Goal: Obtain resource: Obtain resource

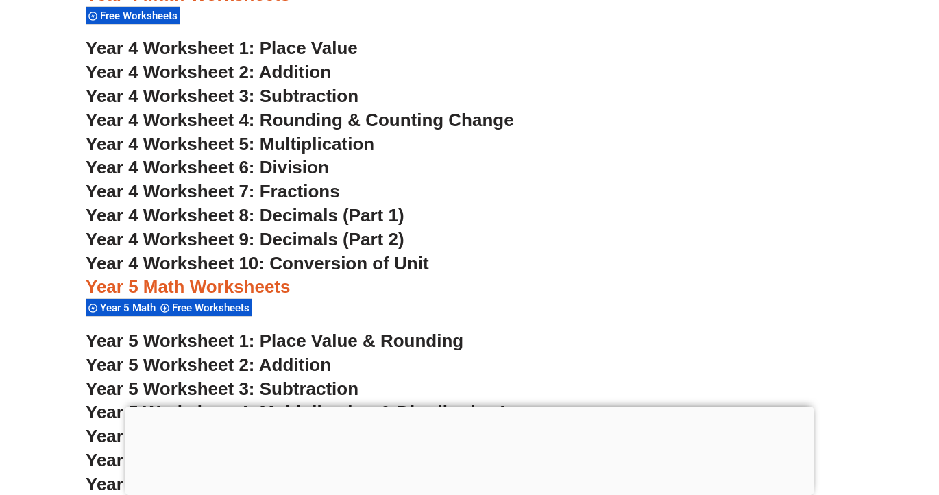
scroll to position [2608, 0]
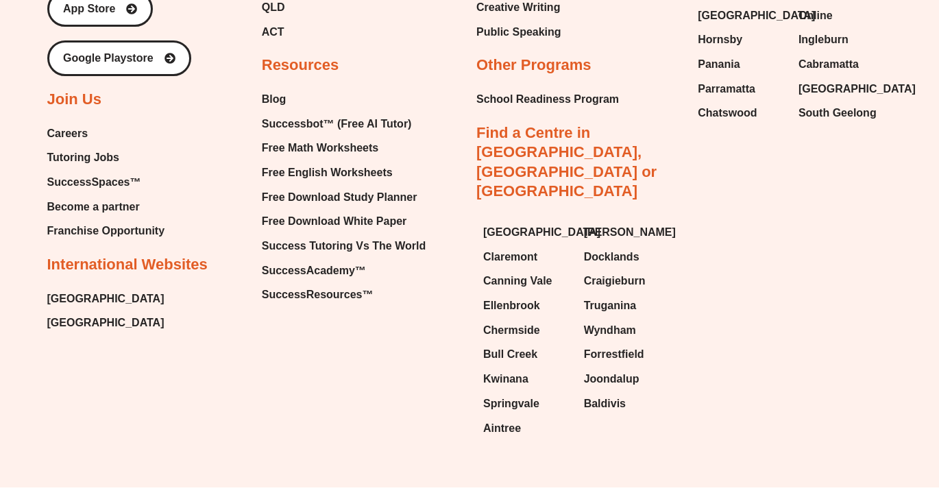
scroll to position [5897, 0]
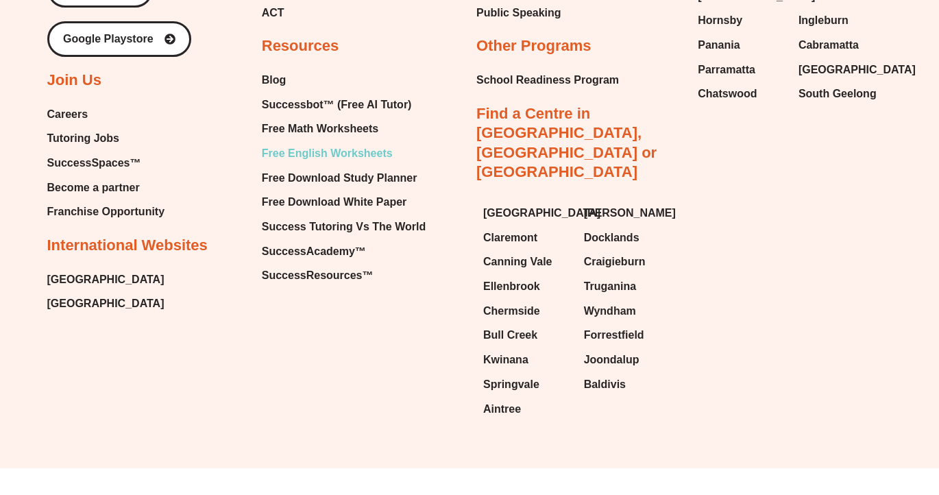
click at [336, 153] on span "Free English Worksheets" at bounding box center [327, 153] width 131 height 21
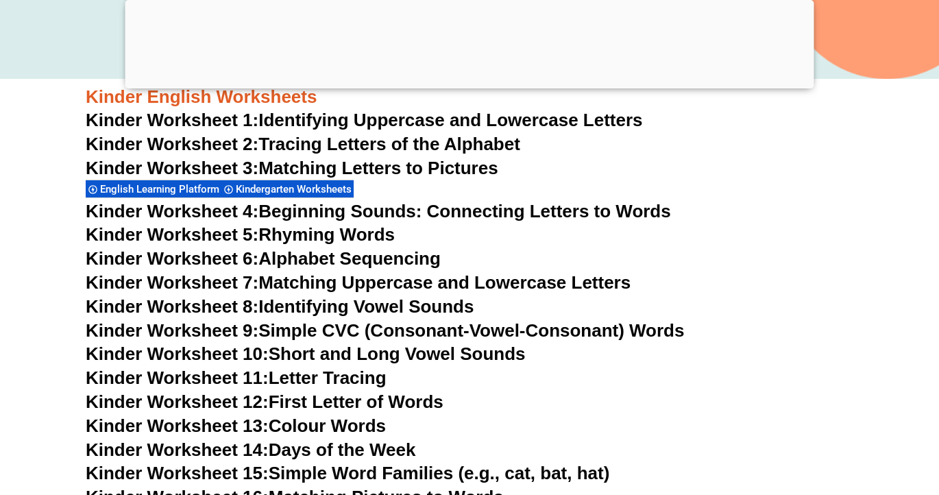
scroll to position [573, 0]
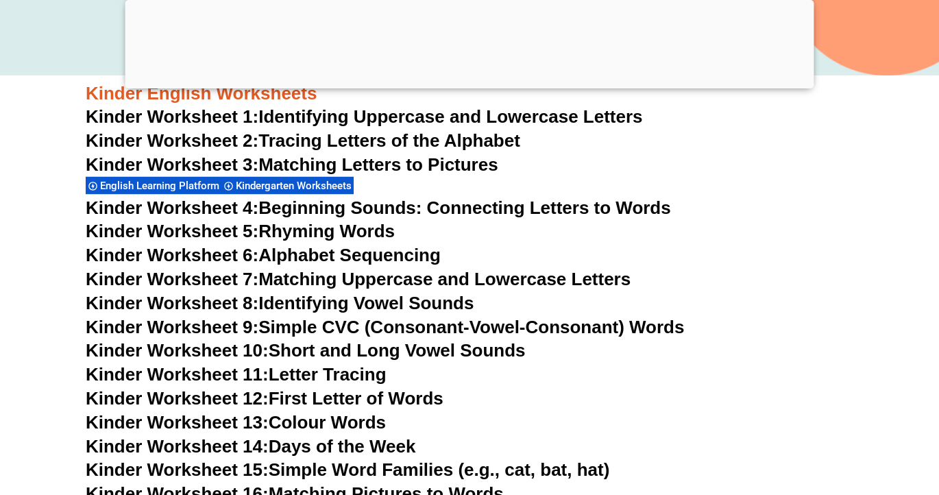
click at [376, 256] on link "Kinder Worksheet 6: Alphabet Sequencing" at bounding box center [263, 255] width 355 height 21
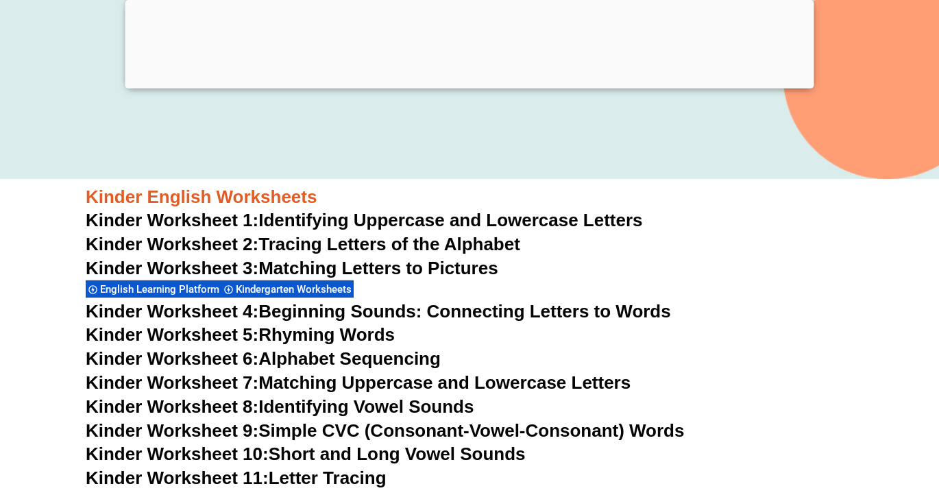
scroll to position [469, 0]
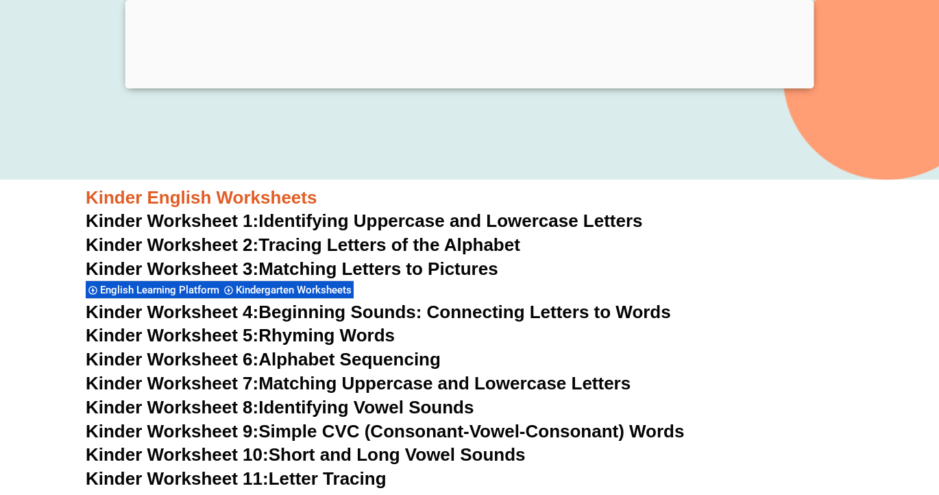
click at [444, 243] on link "Kinder Worksheet 2: Tracing Letters of the Alphabet" at bounding box center [303, 244] width 435 height 21
click at [393, 382] on link "Kinder Worksheet 7: Matching Uppercase and Lowercase Letters" at bounding box center [358, 383] width 545 height 21
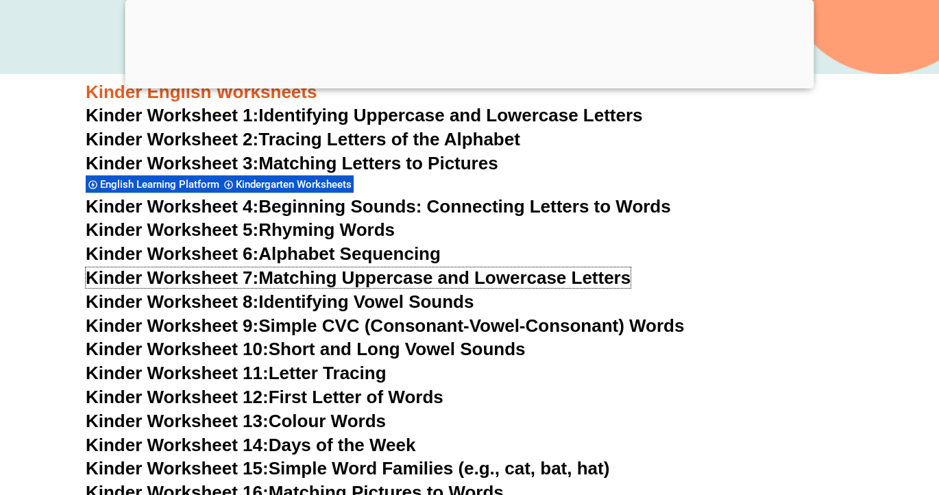
scroll to position [573, 0]
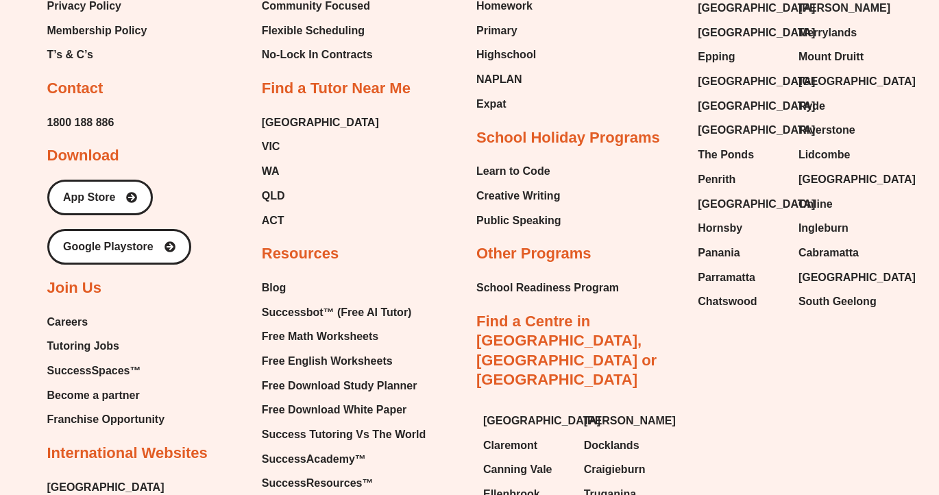
scroll to position [5710, 0]
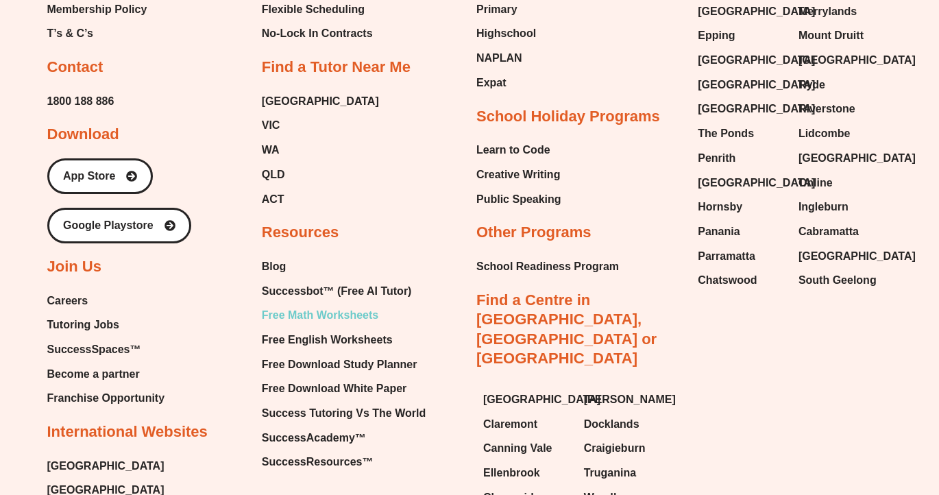
click at [302, 316] on span "Free Math Worksheets" at bounding box center [320, 315] width 117 height 21
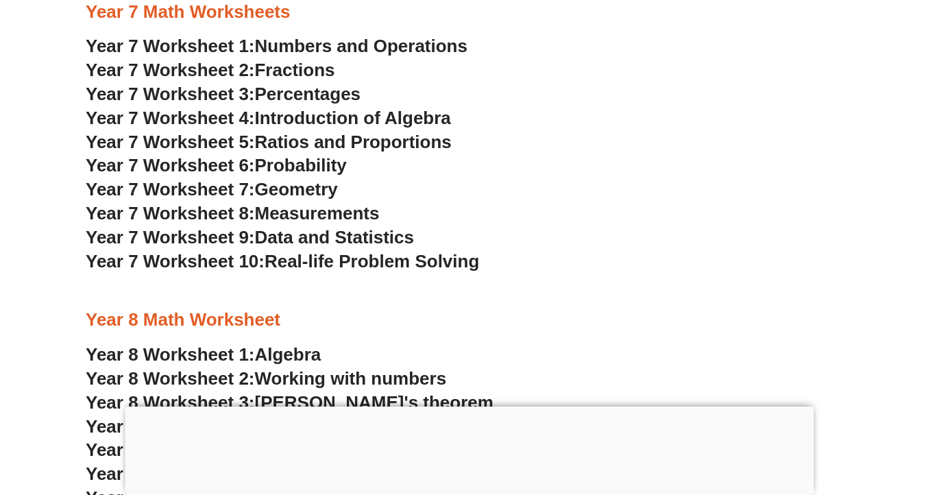
scroll to position [4012, 0]
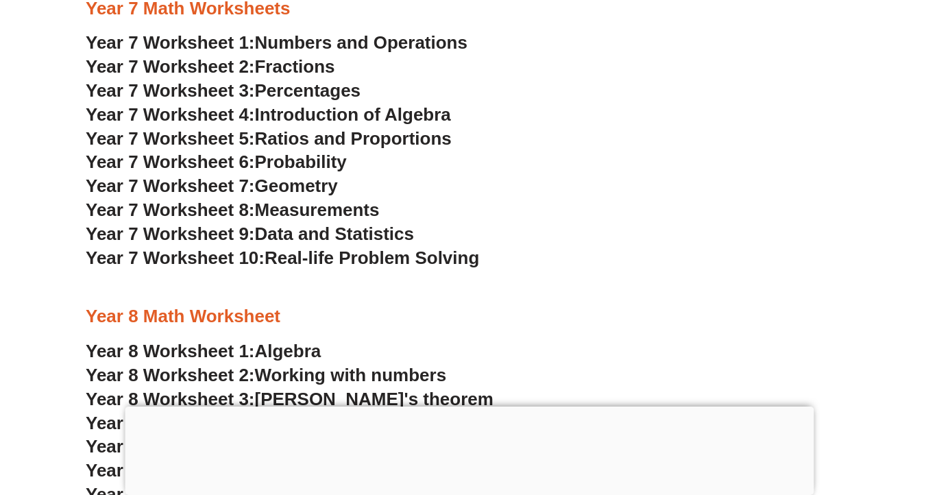
click at [306, 260] on span "Real-life Problem Solving" at bounding box center [372, 257] width 215 height 21
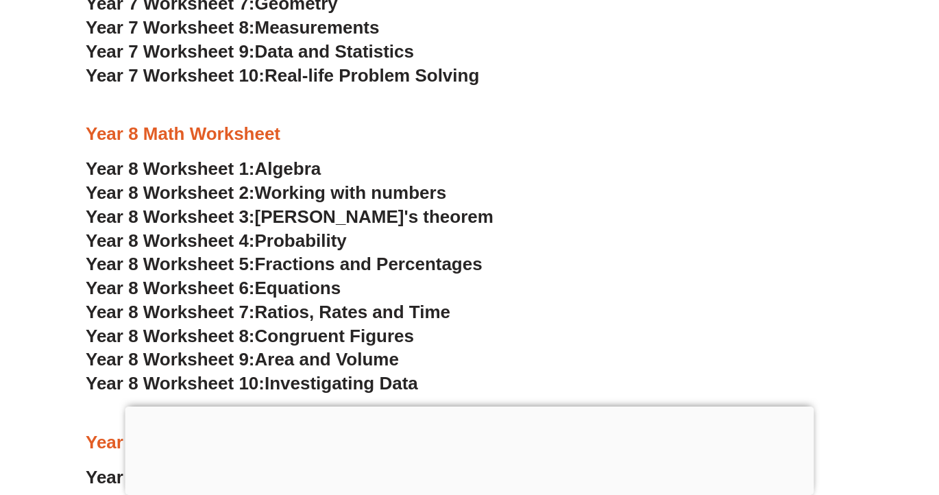
scroll to position [4198, 0]
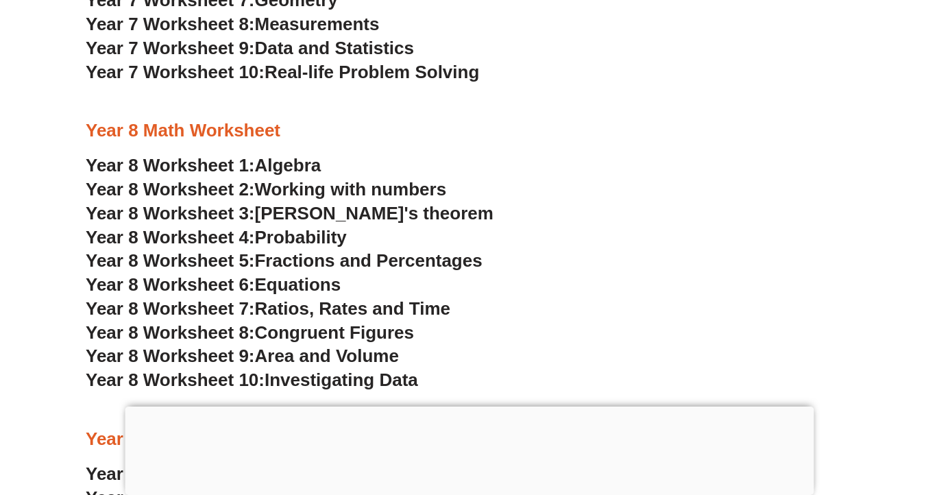
click at [367, 194] on span "Working with numbers" at bounding box center [351, 189] width 192 height 21
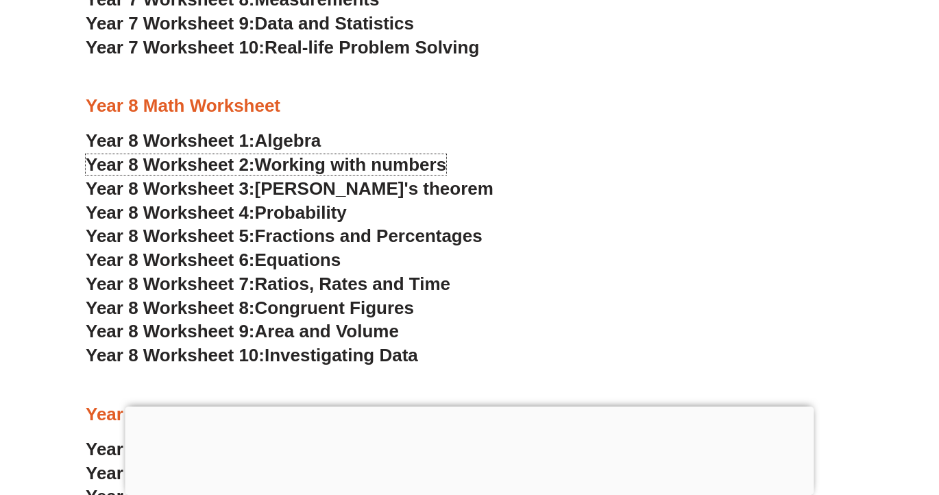
scroll to position [4224, 0]
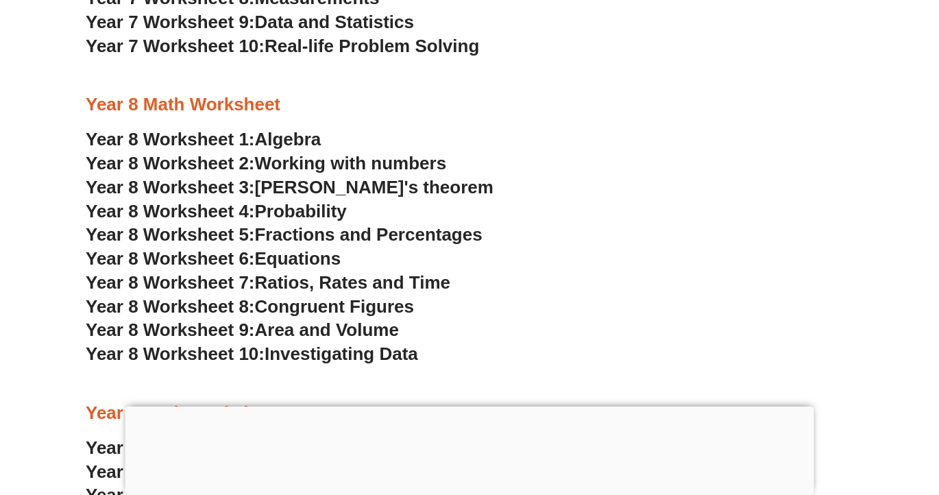
click at [360, 190] on span "[PERSON_NAME]'s theorem" at bounding box center [374, 187] width 239 height 21
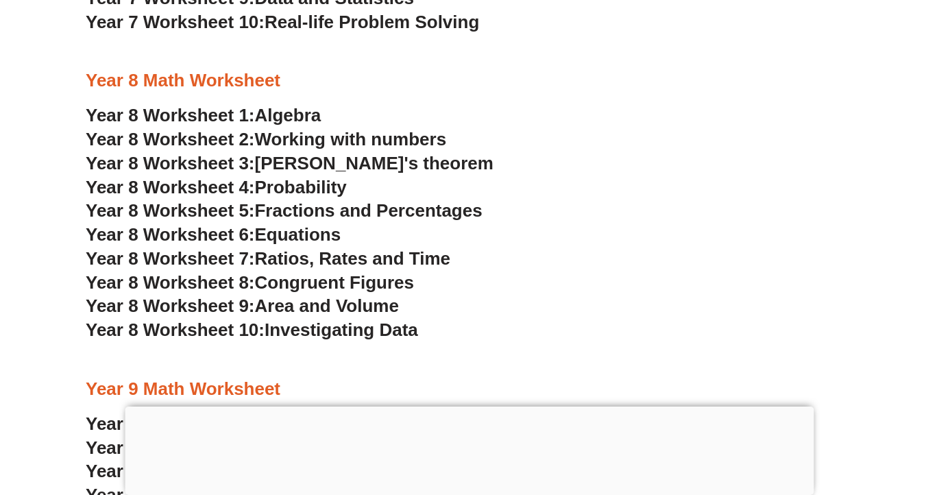
click at [372, 162] on span "[PERSON_NAME]'s theorem" at bounding box center [374, 163] width 239 height 21
